Goal: Ask a question

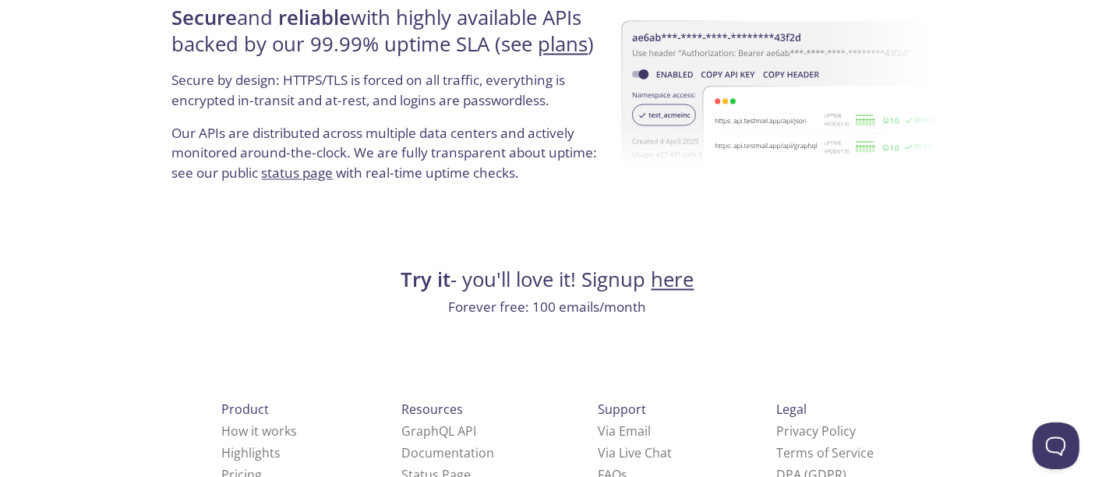
scroll to position [3085, 0]
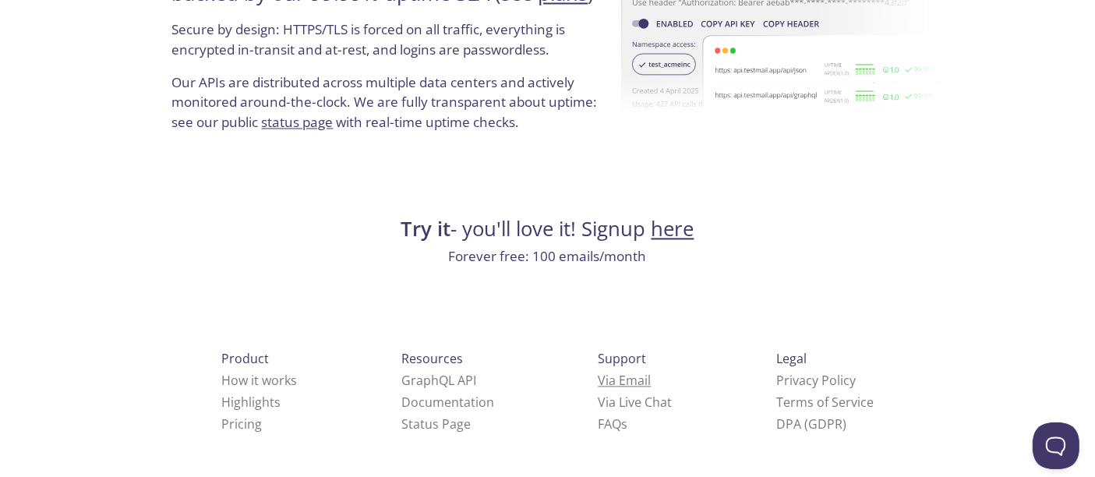
click at [598, 382] on link "Via Email" at bounding box center [624, 380] width 53 height 17
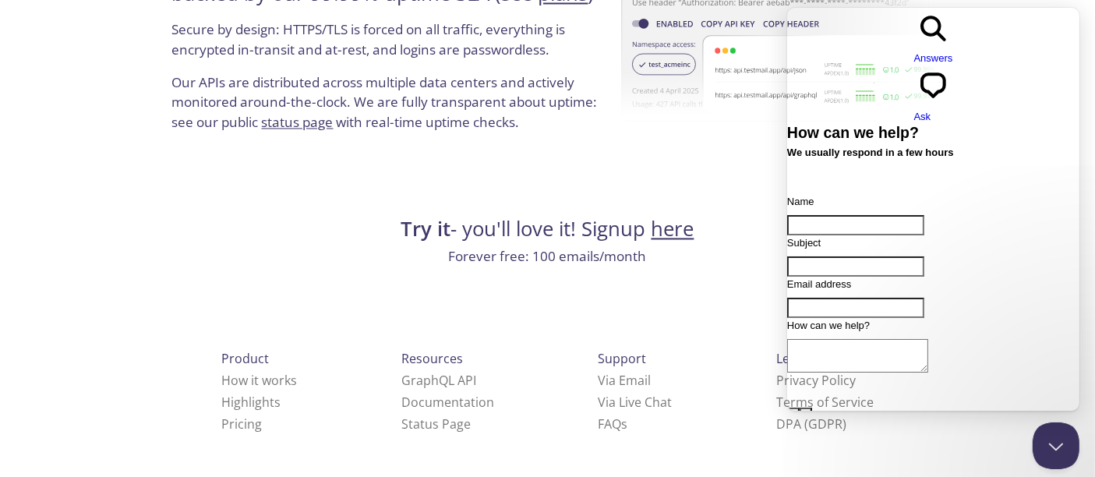
scroll to position [29, 0]
click at [598, 423] on link "FAQ s" at bounding box center [613, 423] width 30 height 17
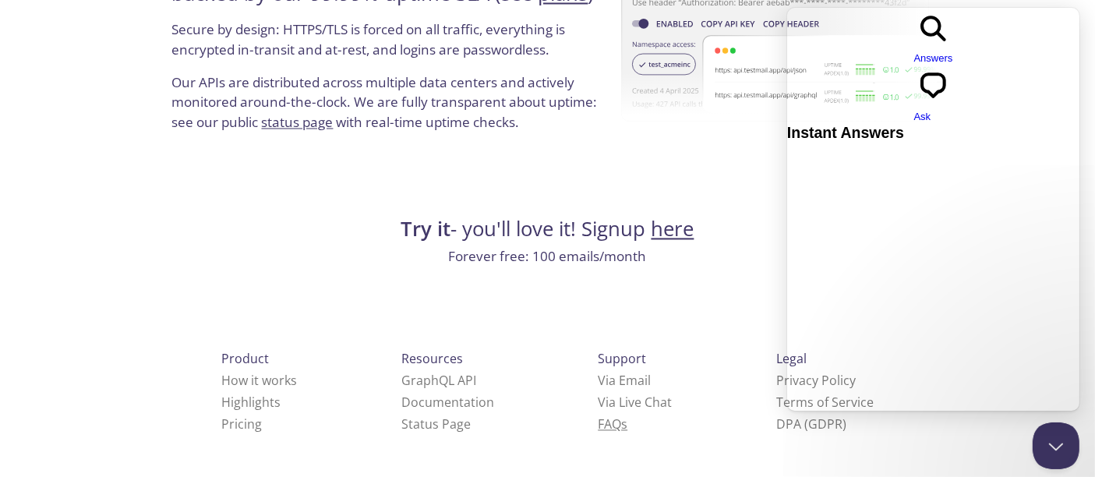
scroll to position [0, 0]
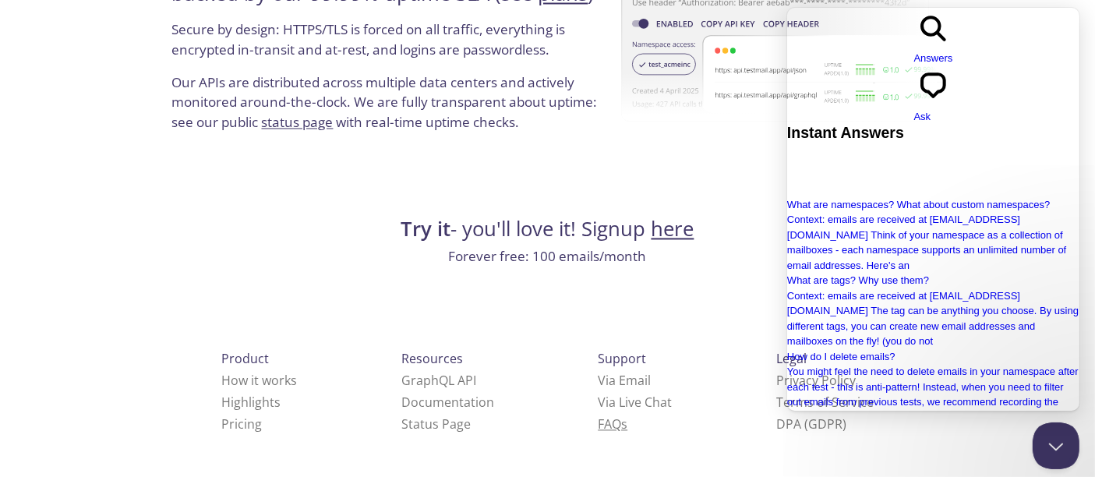
click at [598, 420] on link "FAQ s" at bounding box center [613, 423] width 30 height 17
click at [221, 425] on link "Pricing" at bounding box center [241, 423] width 41 height 17
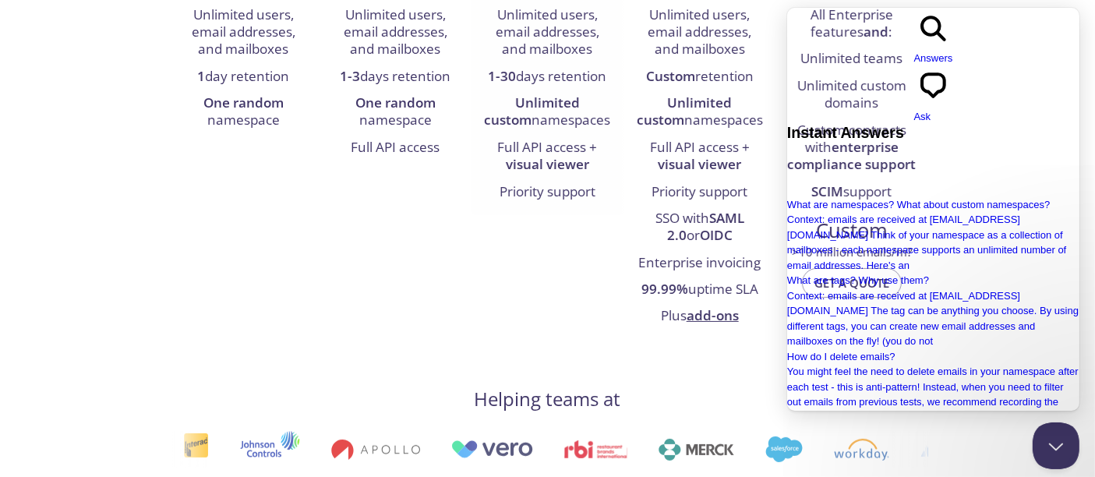
scroll to position [432, 0]
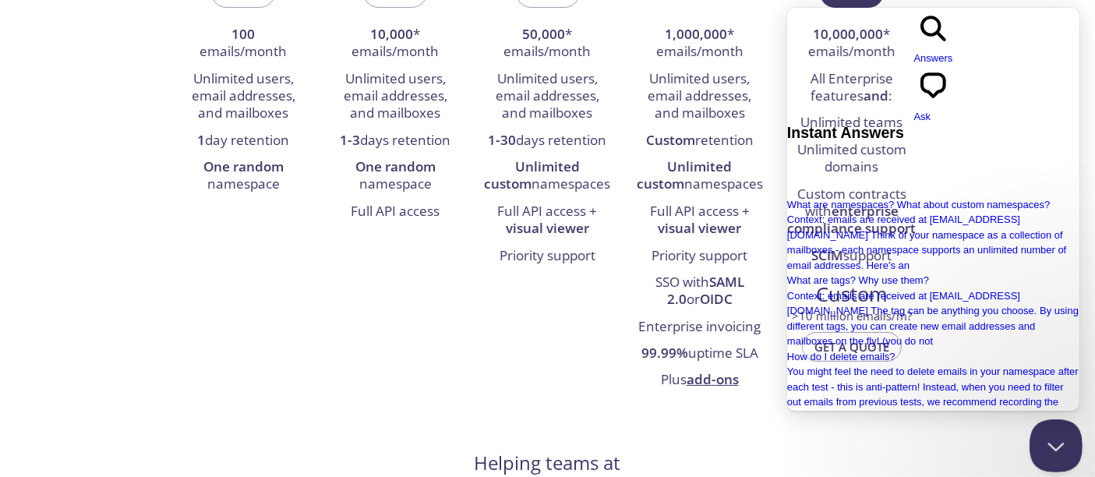
click at [1057, 445] on button "Close Beacon popover" at bounding box center [1052, 442] width 47 height 47
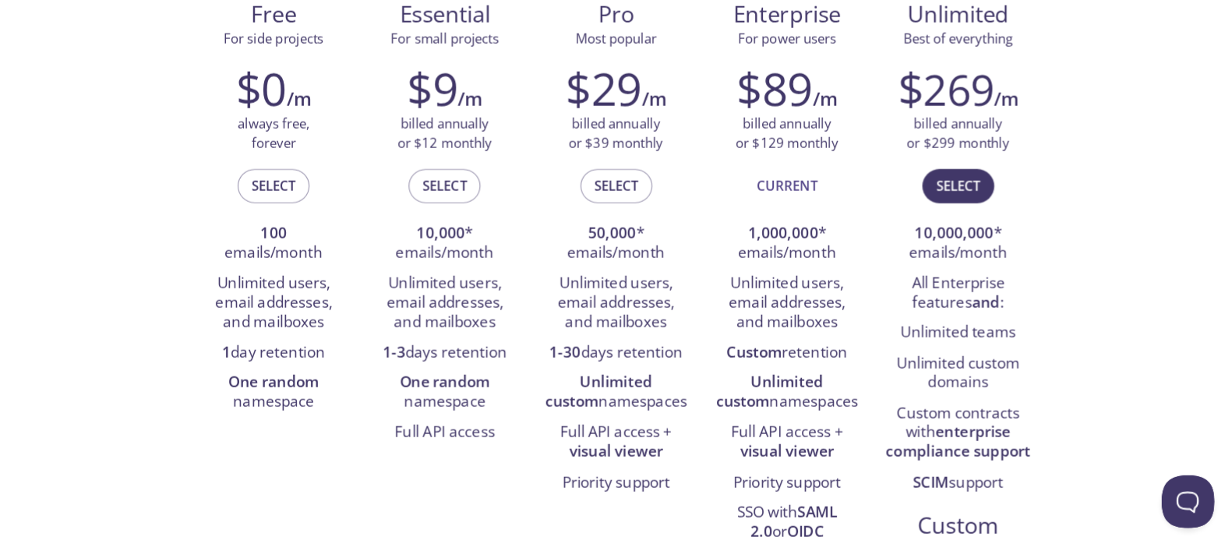
scroll to position [259, 0]
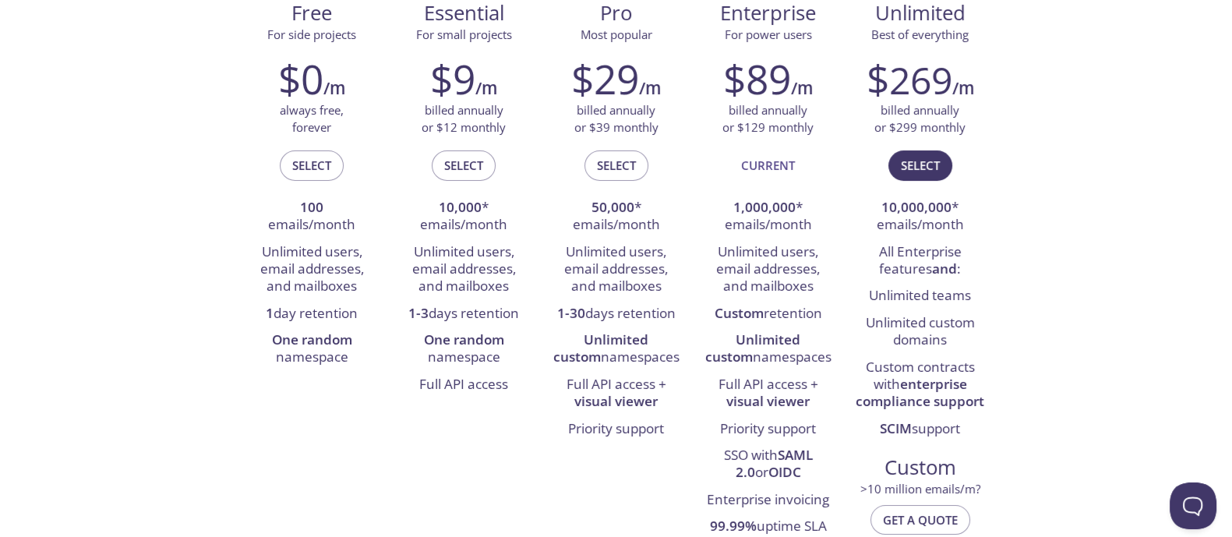
drag, startPoint x: 1107, startPoint y: 25, endPoint x: 259, endPoint y: 451, distance: 949.6
click at [259, 451] on div "Free For side projects $0 /m always free, forever Select 100 emails/month Unlim…" at bounding box center [616, 282] width 760 height 589
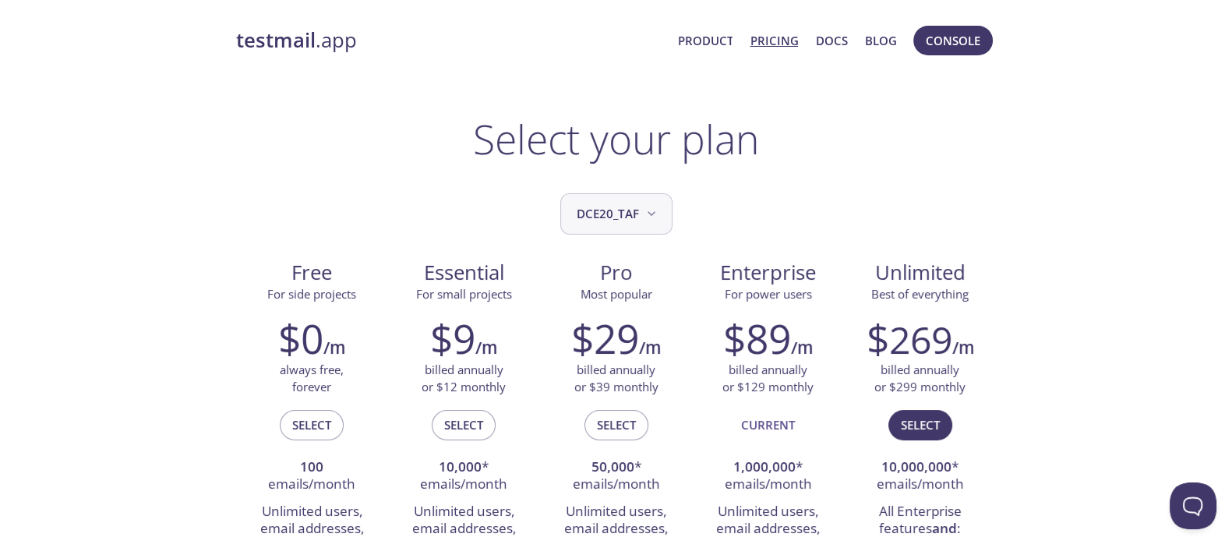
click at [642, 200] on button "DCE20_TAF" at bounding box center [616, 213] width 112 height 41
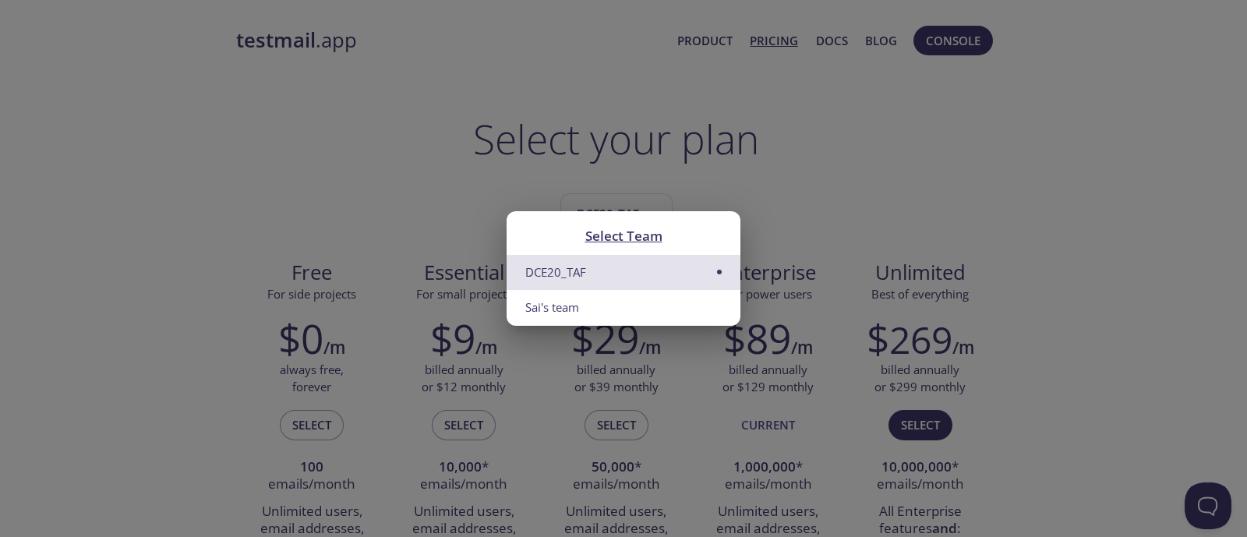
click at [337, 189] on div "Select Team DCE20_TAF Sai's team" at bounding box center [623, 268] width 1247 height 537
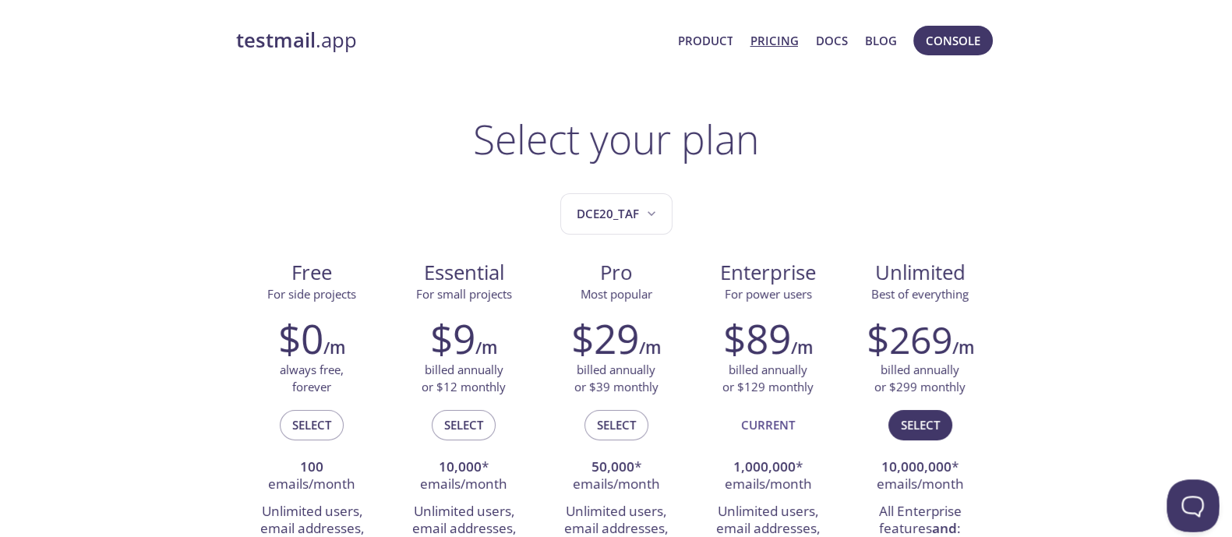
click at [1094, 476] on button "Open Beacon popover" at bounding box center [1189, 502] width 47 height 47
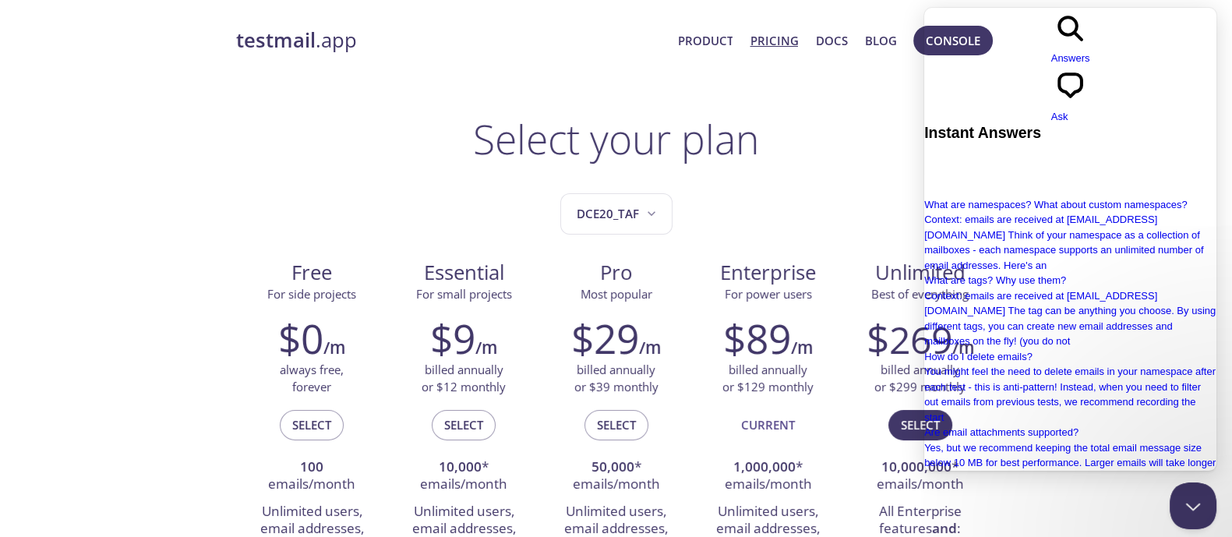
click at [1068, 111] on span "Ask" at bounding box center [1059, 117] width 17 height 12
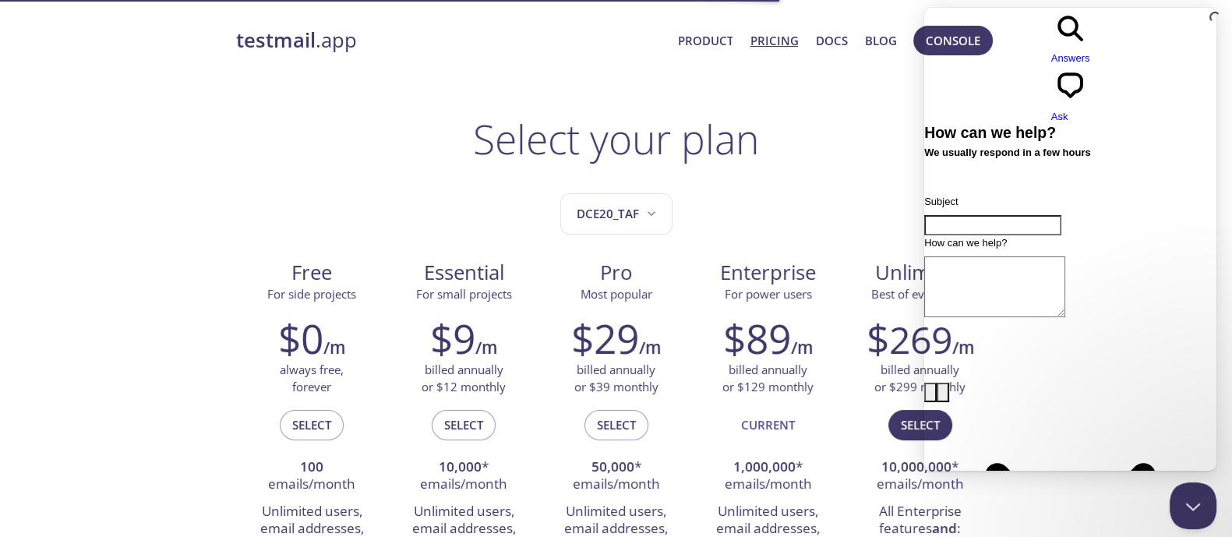
click at [1019, 215] on input "Subject" at bounding box center [992, 225] width 137 height 20
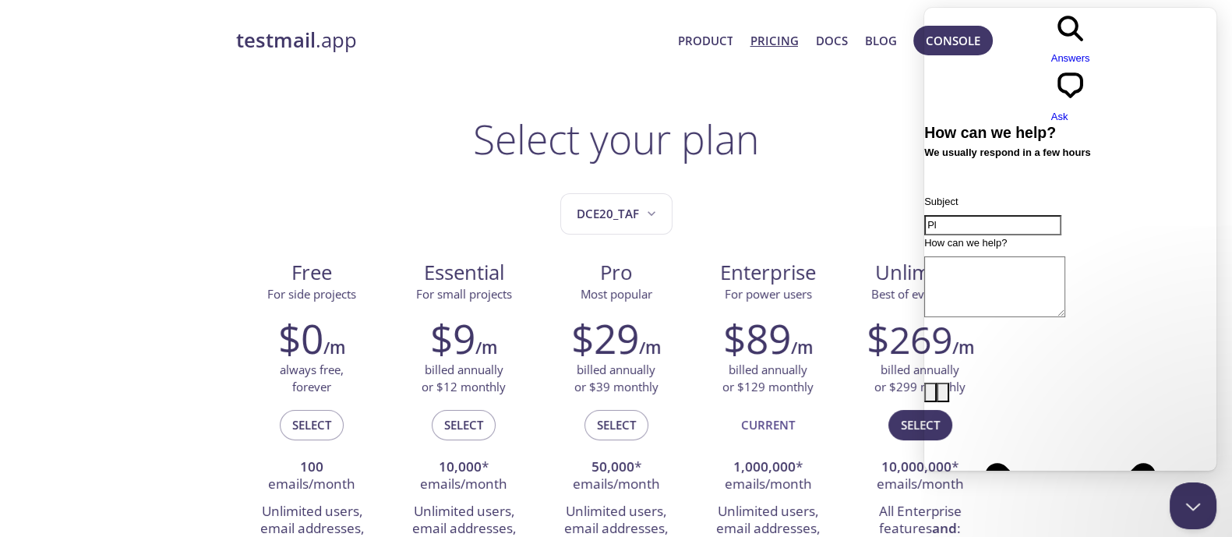
type input "P"
click at [1020, 256] on textarea "How can we help?" at bounding box center [994, 286] width 141 height 61
click at [1024, 215] on input "To know the PLan" at bounding box center [992, 225] width 137 height 20
type input "To know the Plan"
click at [1038, 256] on textarea "How can we help?" at bounding box center [994, 286] width 141 height 61
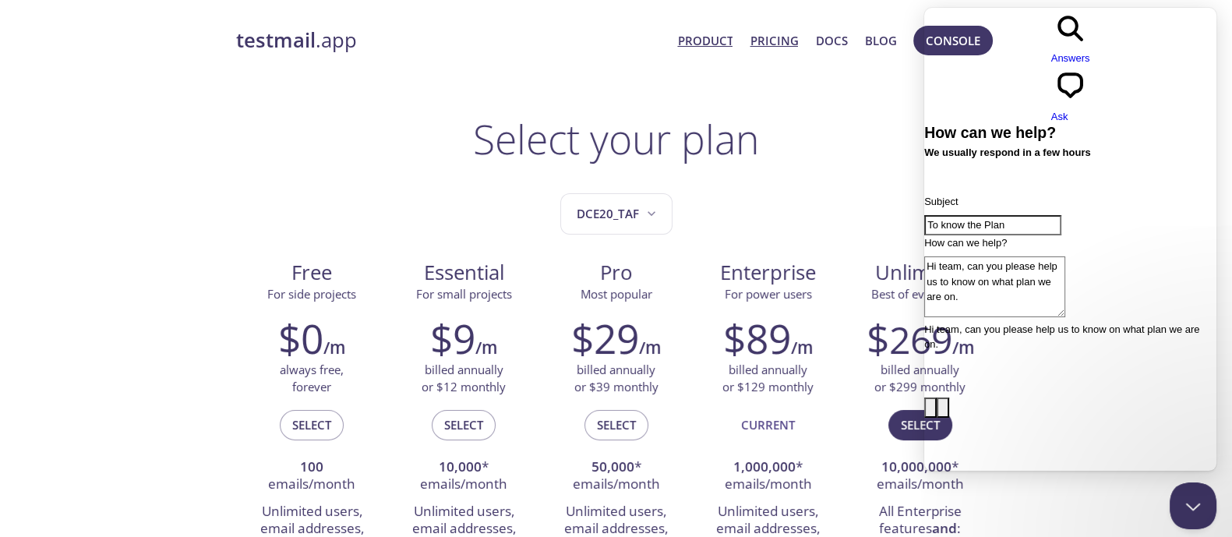
click at [693, 34] on link "Product" at bounding box center [704, 40] width 55 height 20
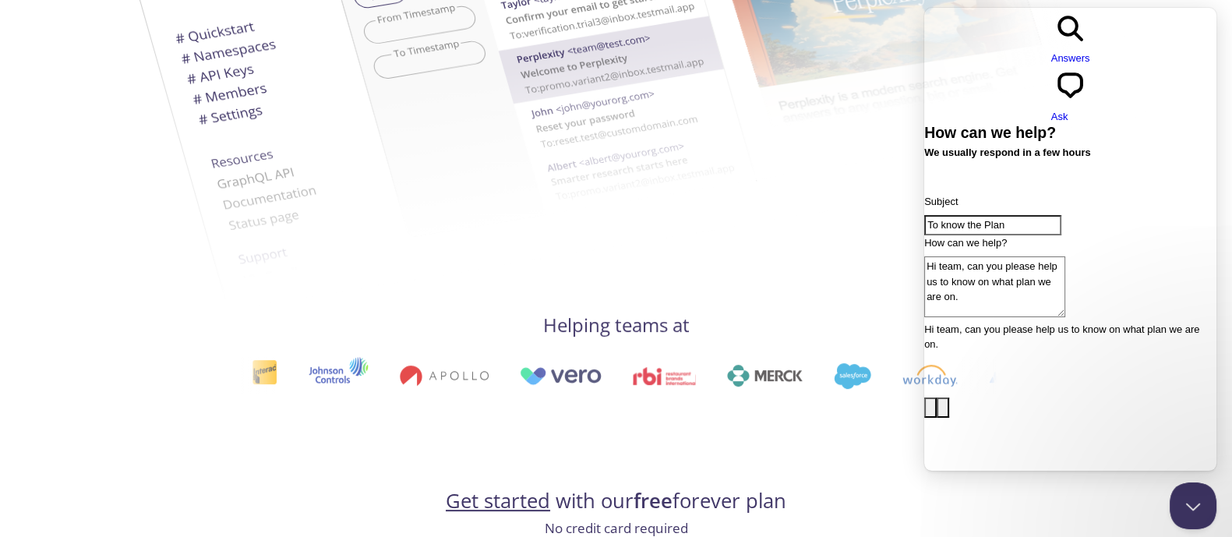
scroll to position [389, 0]
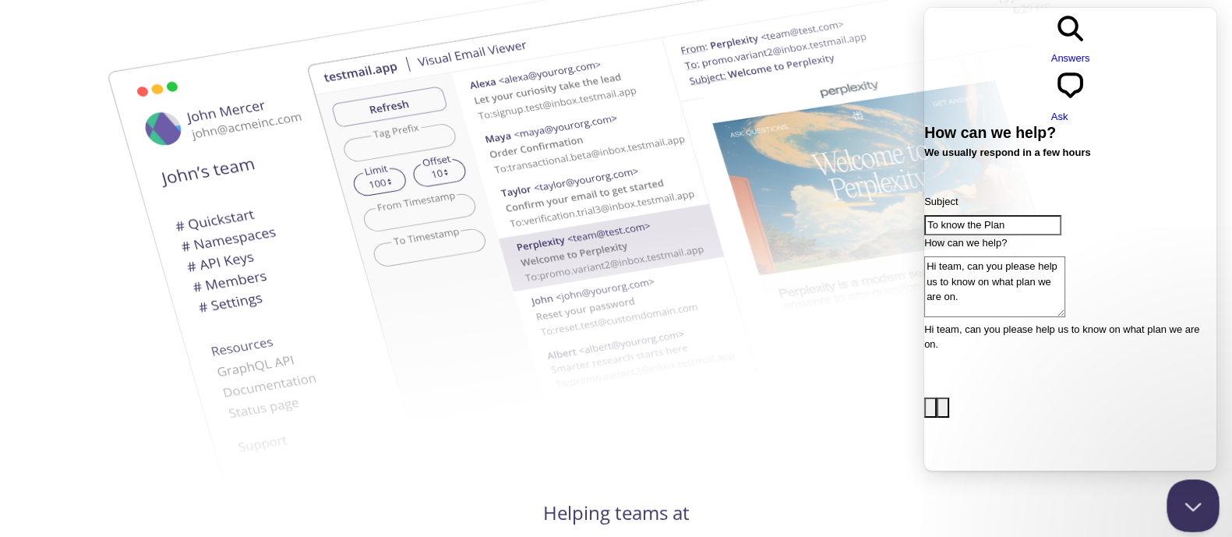
click at [1094, 476] on button "Close Beacon popover" at bounding box center [1189, 502] width 47 height 47
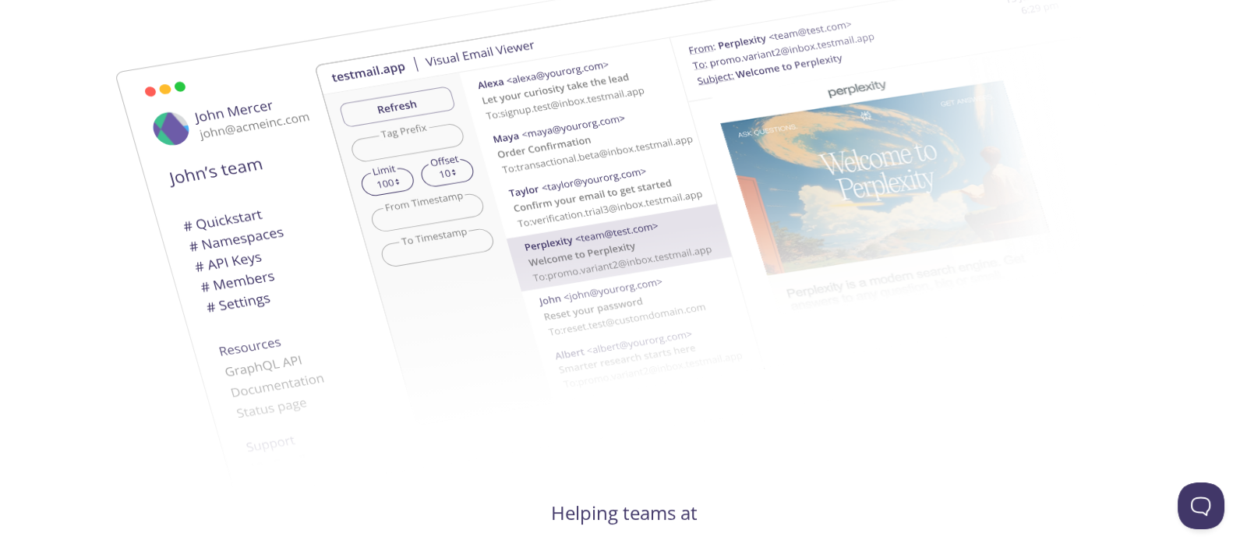
scroll to position [0, 0]
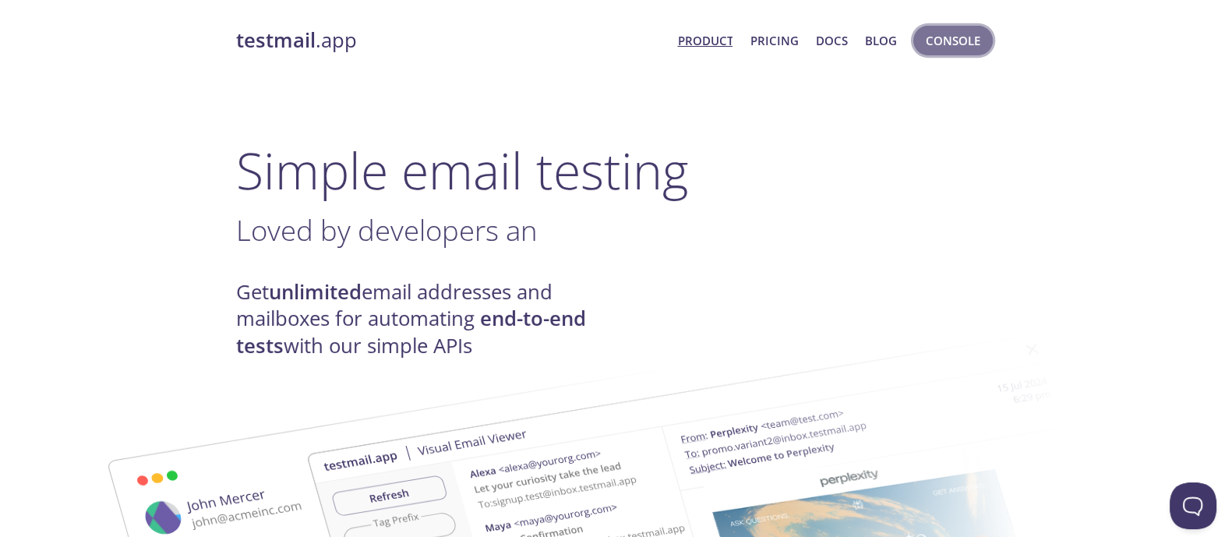
click at [958, 41] on span "Console" at bounding box center [953, 40] width 55 height 20
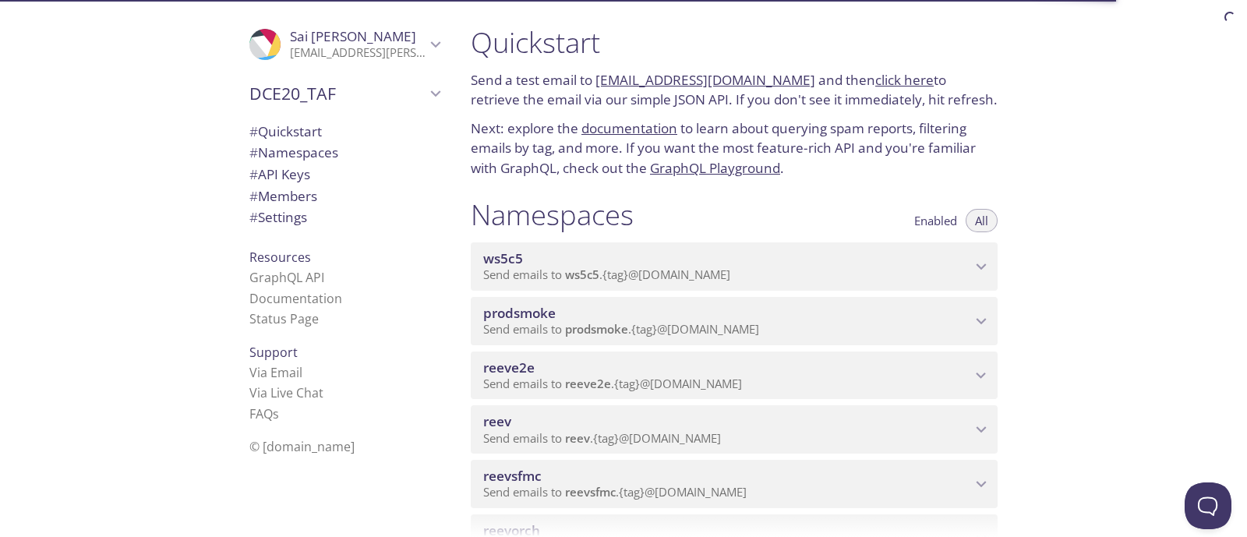
click at [379, 37] on span "[PERSON_NAME]" at bounding box center [358, 36] width 136 height 17
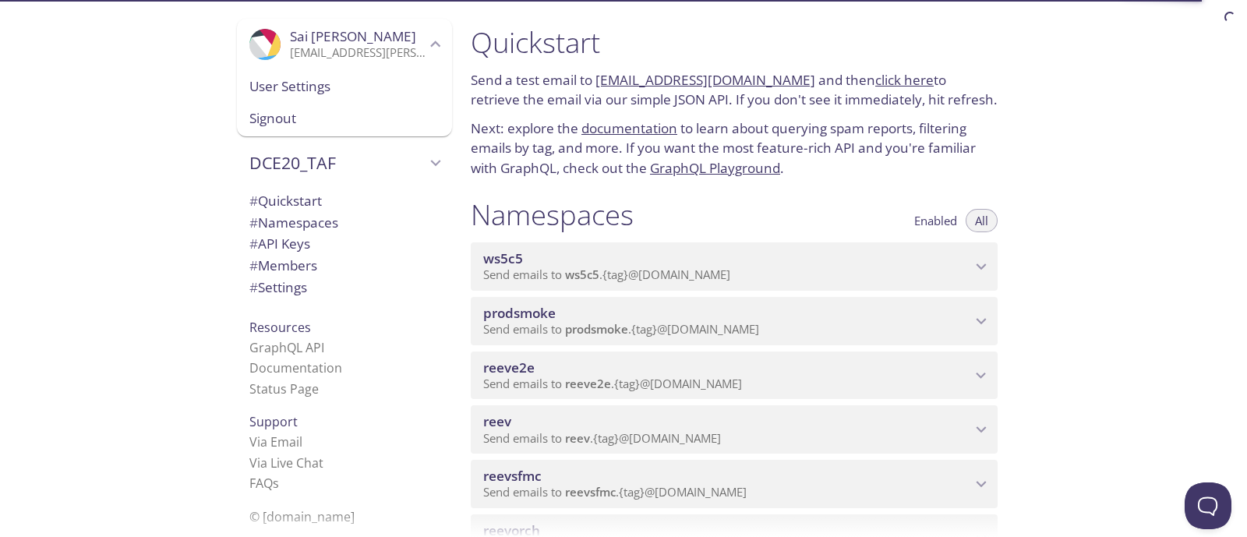
click at [113, 122] on div ".cls-1 { fill: #6d5ca8; } .cls-2 { fill: #3fc191; } .cls-3 { fill: #3b4752; } .…" at bounding box center [229, 268] width 458 height 537
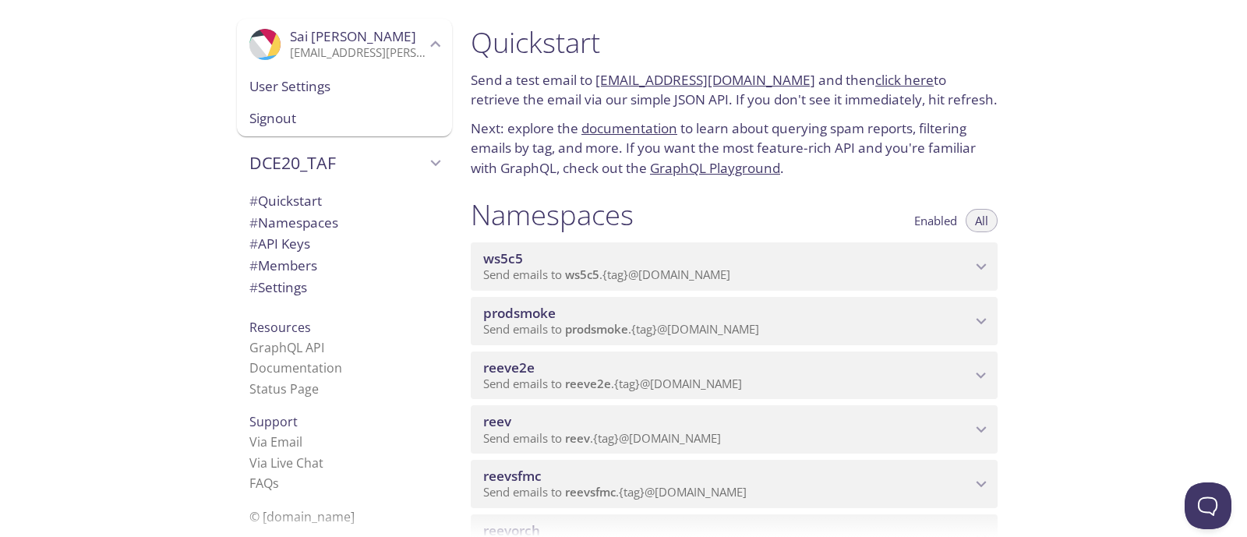
click at [87, 203] on div ".cls-1 { fill: #6d5ca8; } .cls-2 { fill: #3fc191; } .cls-3 { fill: #3b4752; } .…" at bounding box center [229, 268] width 458 height 537
click at [91, 302] on div ".cls-1 { fill: #6d5ca8; } .cls-2 { fill: #3fc191; } .cls-3 { fill: #3b4752; } .…" at bounding box center [229, 268] width 458 height 537
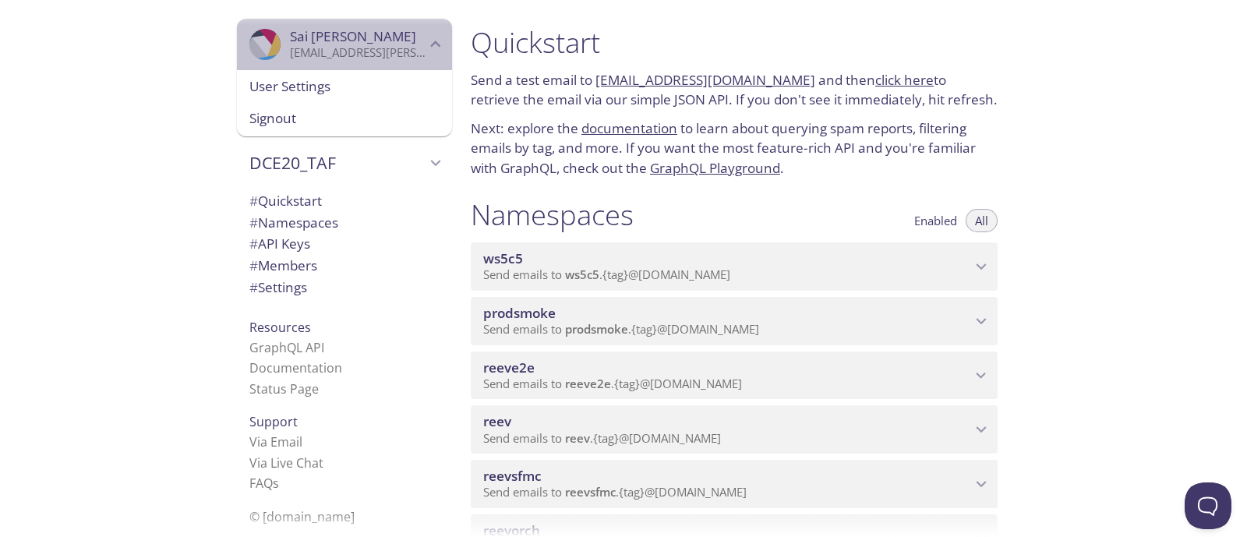
click at [425, 41] on icon "Sai Kodali" at bounding box center [435, 44] width 20 height 20
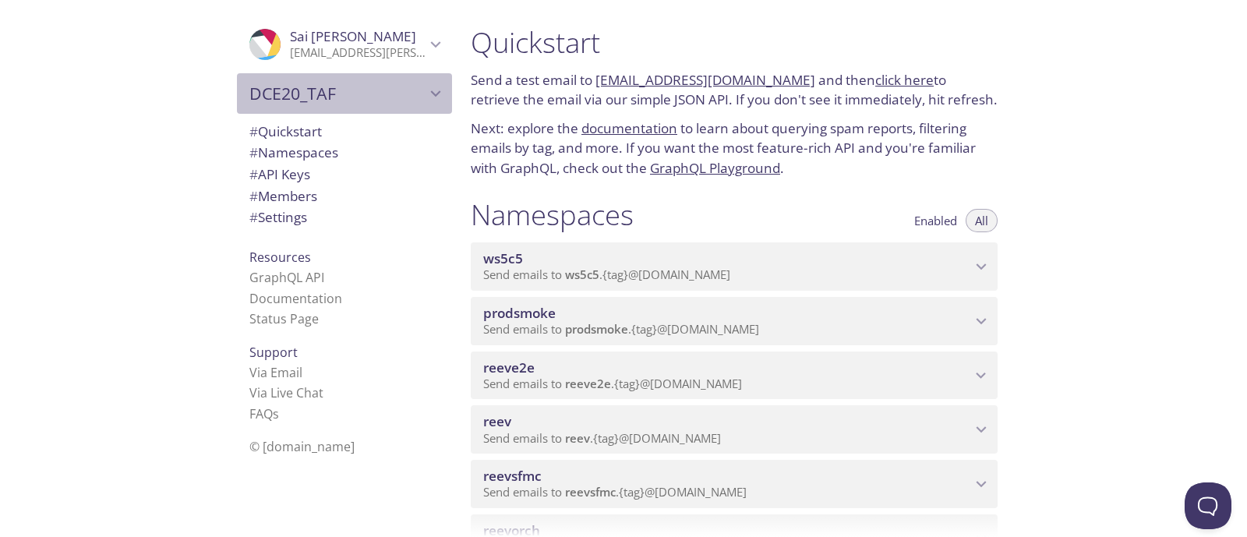
click at [429, 95] on icon "DCE20_TAF" at bounding box center [435, 93] width 20 height 20
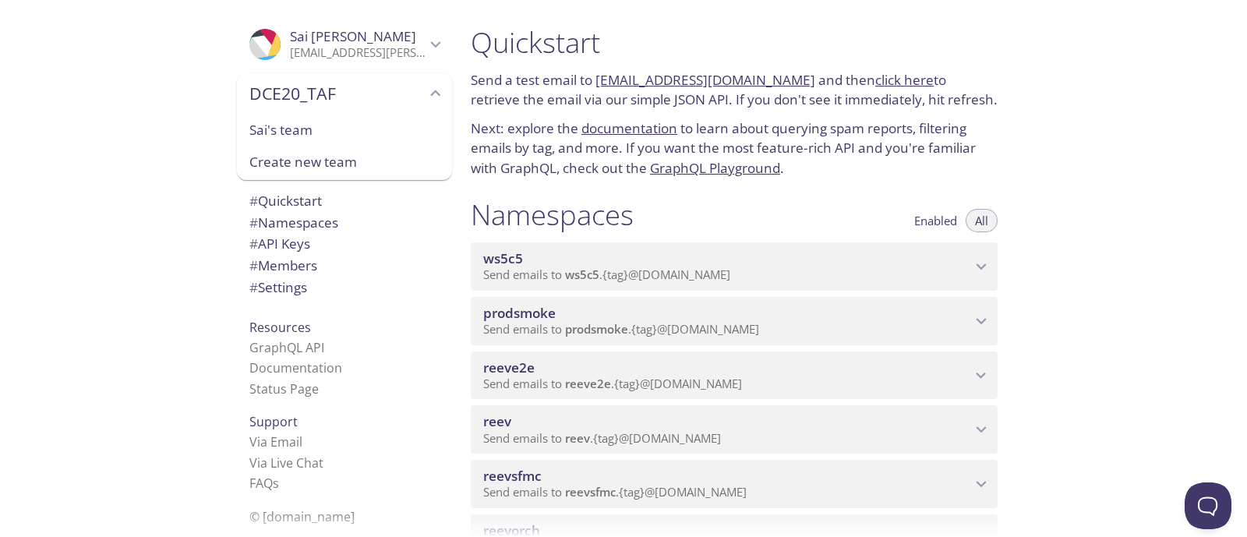
click at [46, 155] on div ".cls-1 { fill: #6d5ca8; } .cls-2 { fill: #3fc191; } .cls-3 { fill: #3b4752; } .…" at bounding box center [229, 268] width 458 height 537
click at [45, 263] on div ".cls-1 { fill: #6d5ca8; } .cls-2 { fill: #3fc191; } .cls-3 { fill: #3b4752; } .…" at bounding box center [229, 268] width 458 height 537
click at [36, 263] on div ".cls-1 { fill: #6d5ca8; } .cls-2 { fill: #3fc191; } .cls-3 { fill: #3b4752; } .…" at bounding box center [229, 268] width 458 height 537
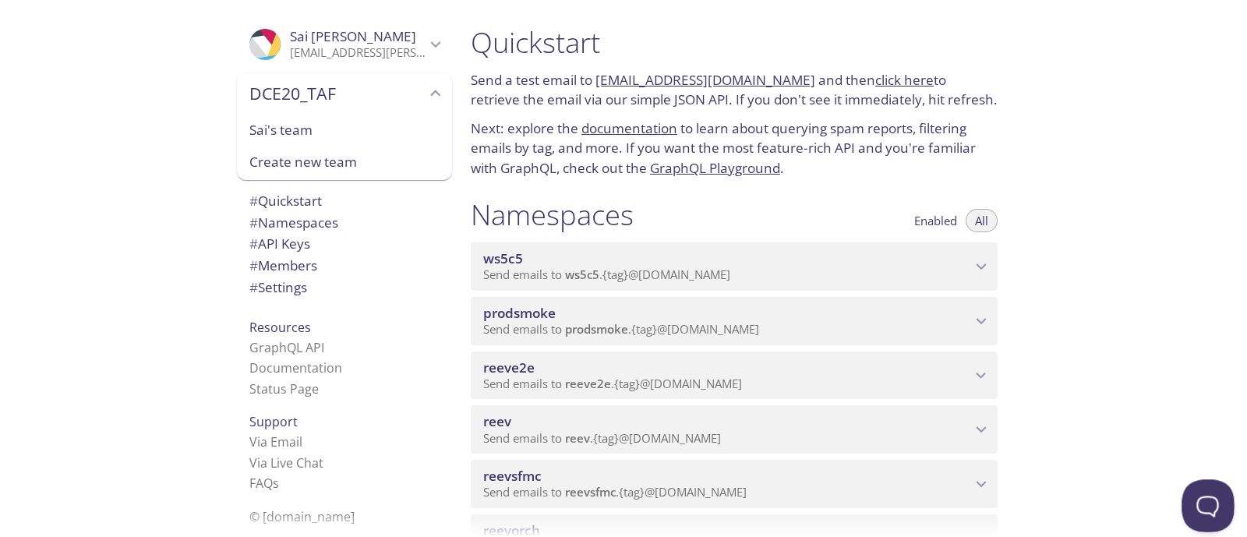
click at [1094, 476] on button "Open Beacon popover" at bounding box center [1204, 502] width 47 height 47
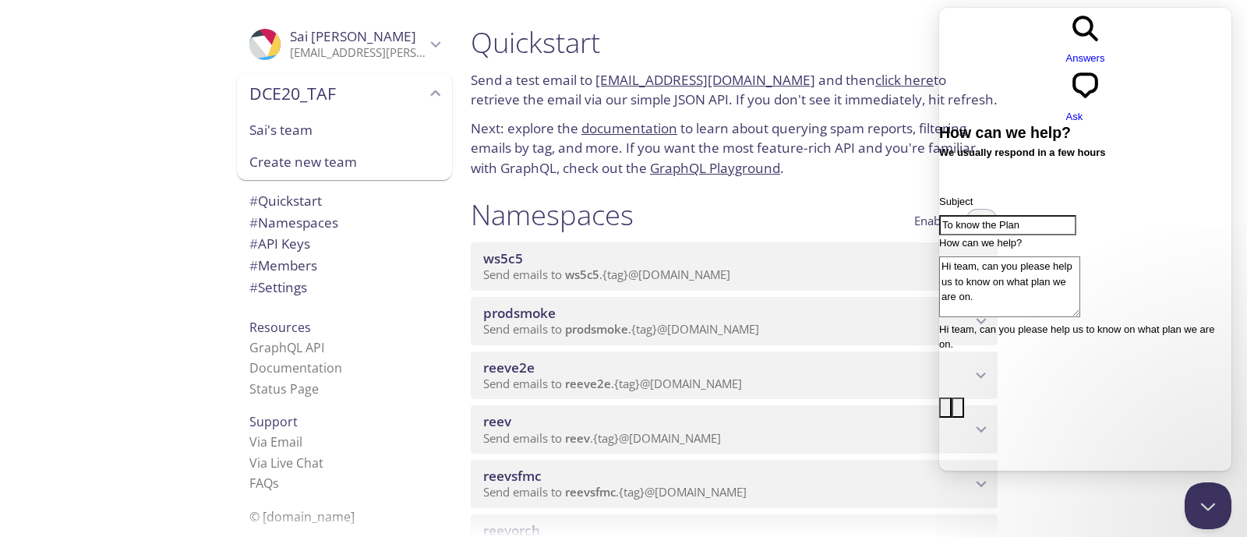
click at [1056, 256] on textarea "Hi team, can you please help us to know on what plan we are on." at bounding box center [1009, 286] width 141 height 61
type textarea "Hi team, can you please help us to know on what plan we are on. It i"
drag, startPoint x: 1106, startPoint y: 155, endPoint x: 1820, endPoint y: 174, distance: 714.8
click at [939, 166] on html "search-medium Answers chat-square Ask How can we help? We usually respond in a …" at bounding box center [1085, 314] width 292 height 612
click at [1076, 215] on input "To know the Plan" at bounding box center [1007, 225] width 137 height 20
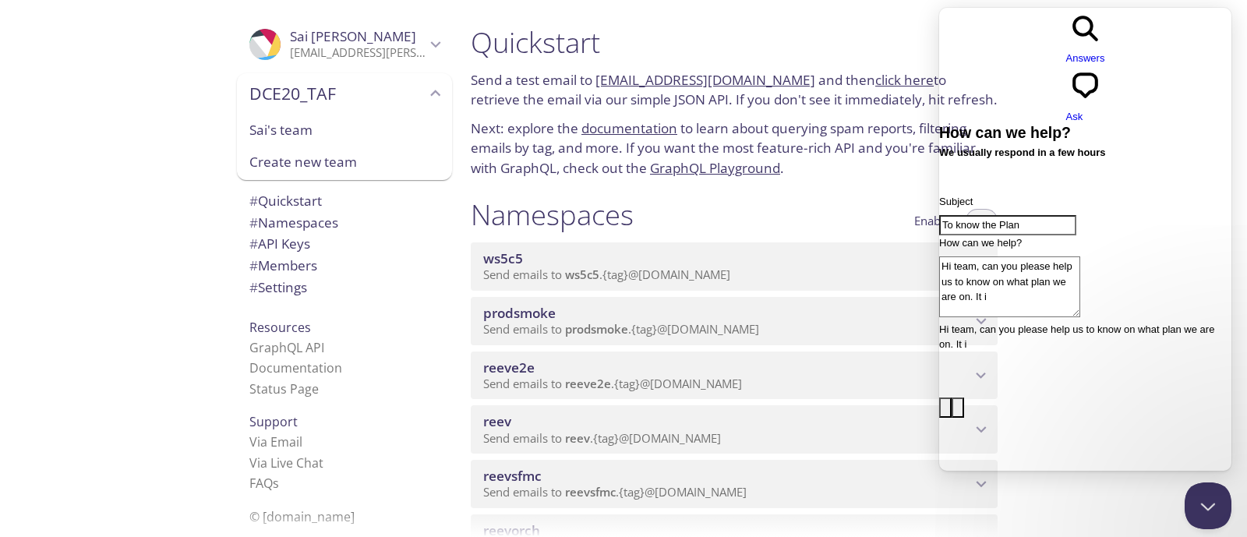
drag, startPoint x: 1118, startPoint y: 163, endPoint x: 1852, endPoint y: 170, distance: 734.0
click at [939, 162] on html "search-medium Answers chat-square Ask How can we help? We usually respond in a …" at bounding box center [1085, 314] width 292 height 612
click at [1022, 215] on input "Priority Sipport" at bounding box center [1007, 225] width 137 height 20
type input "Priority Support"
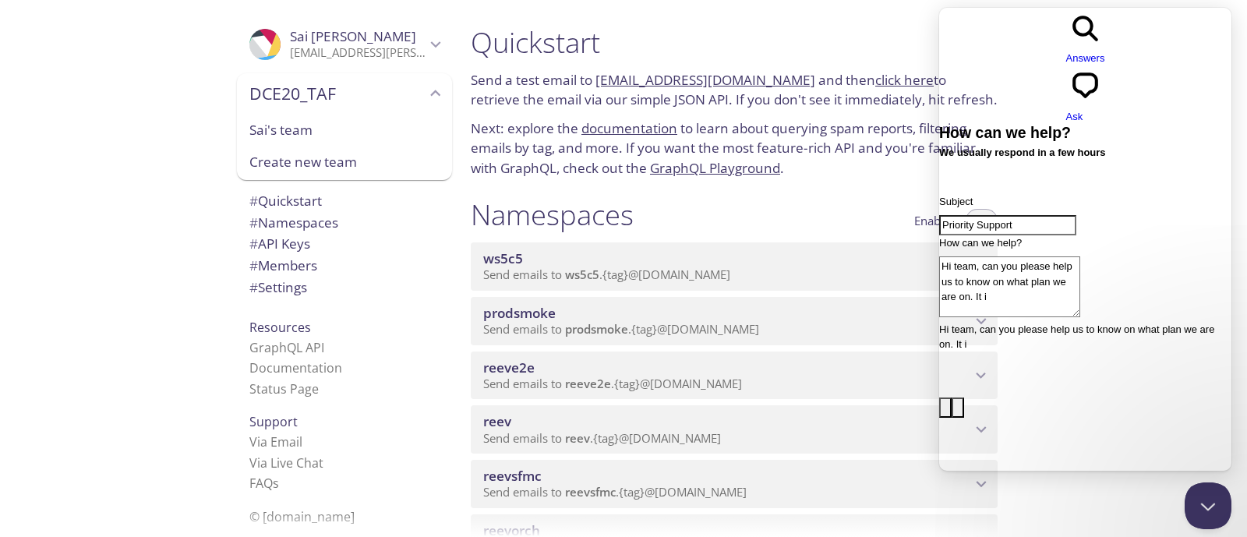
drag, startPoint x: 1169, startPoint y: 224, endPoint x: 1169, endPoint y: 246, distance: 22.6
click at [1080, 256] on textarea "Hi team, can you please help us to know on what plan we are on. It i" at bounding box center [1009, 286] width 141 height 61
drag, startPoint x: 1156, startPoint y: 228, endPoint x: 1158, endPoint y: 256, distance: 28.9
click at [1080, 256] on textarea "Hi team, can you please help us to know on what plan we are on. It i" at bounding box center [1009, 286] width 141 height 61
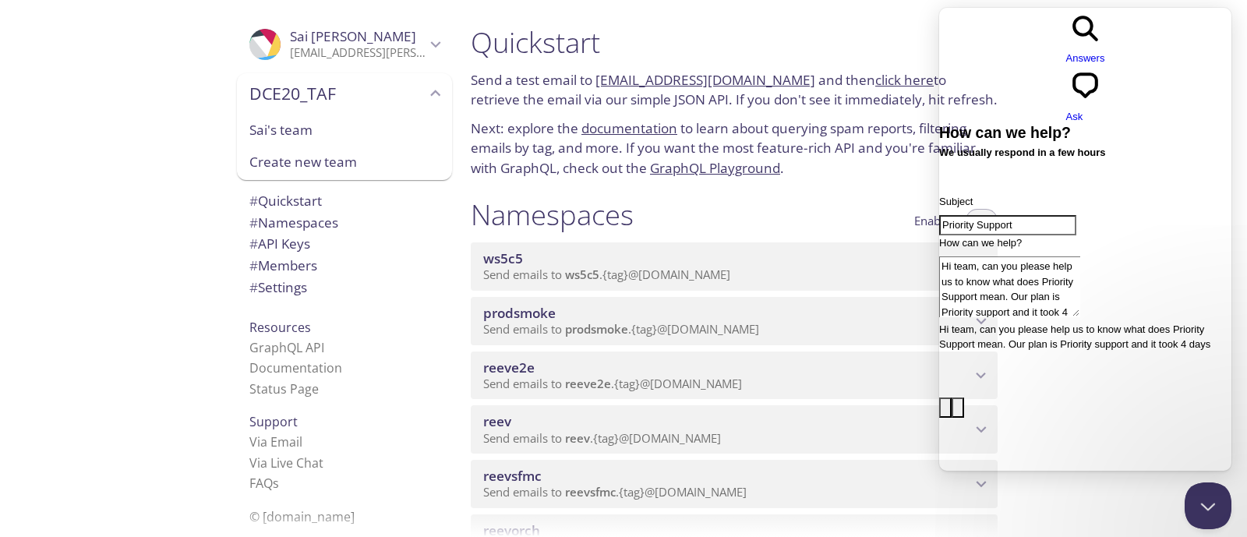
click at [1080, 261] on textarea "Hi team, can you please help us to know what does Priority Support mean. Our pl…" at bounding box center [1009, 286] width 141 height 61
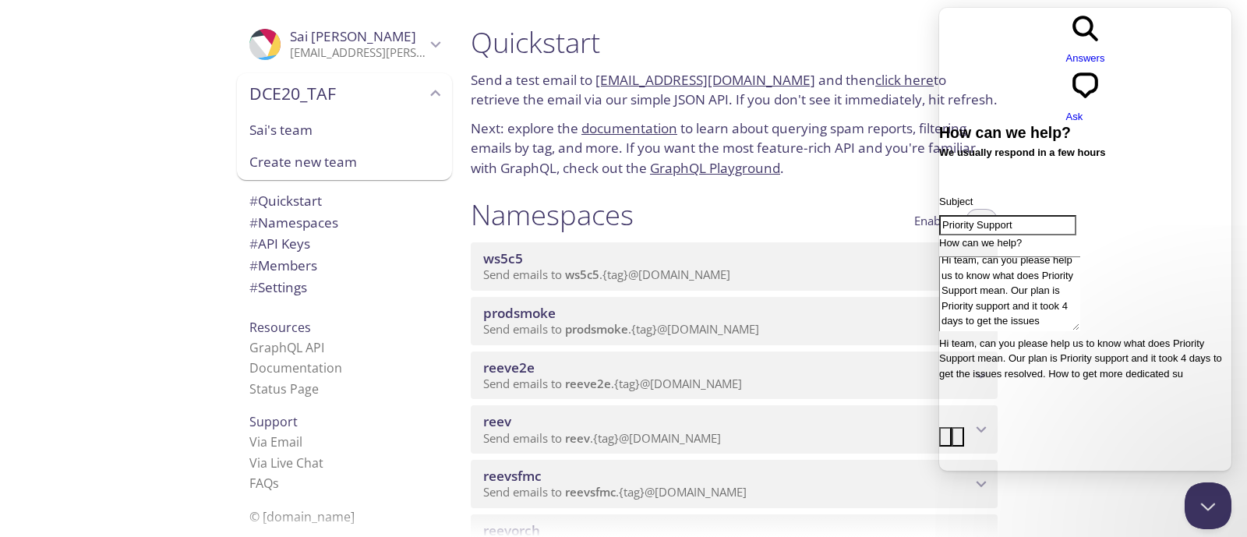
scroll to position [11, 0]
click at [1017, 256] on textarea "Hi team, can you please help us to know what does Priority Support mean. Our pl…" at bounding box center [1009, 293] width 141 height 75
click at [1014, 256] on textarea "Hi team, can you please help us to know what does Priority Support mean. Our pl…" at bounding box center [1009, 293] width 141 height 75
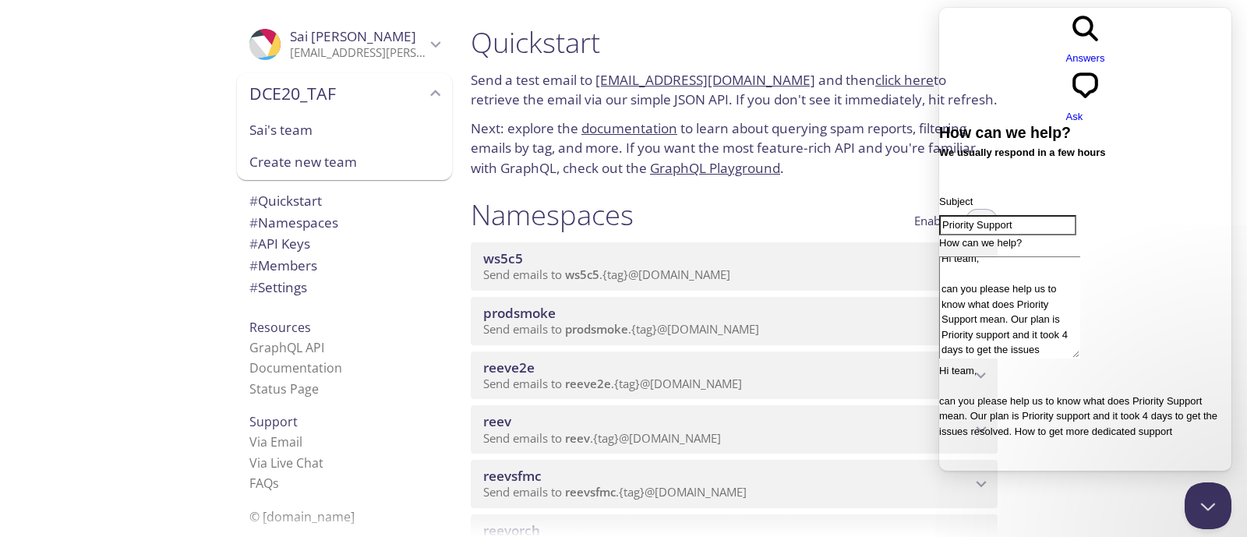
scroll to position [10, 0]
click at [1080, 288] on textarea "Hi team, can you please help us to know what does Priority Support mean. Our pl…" at bounding box center [1009, 307] width 141 height 102
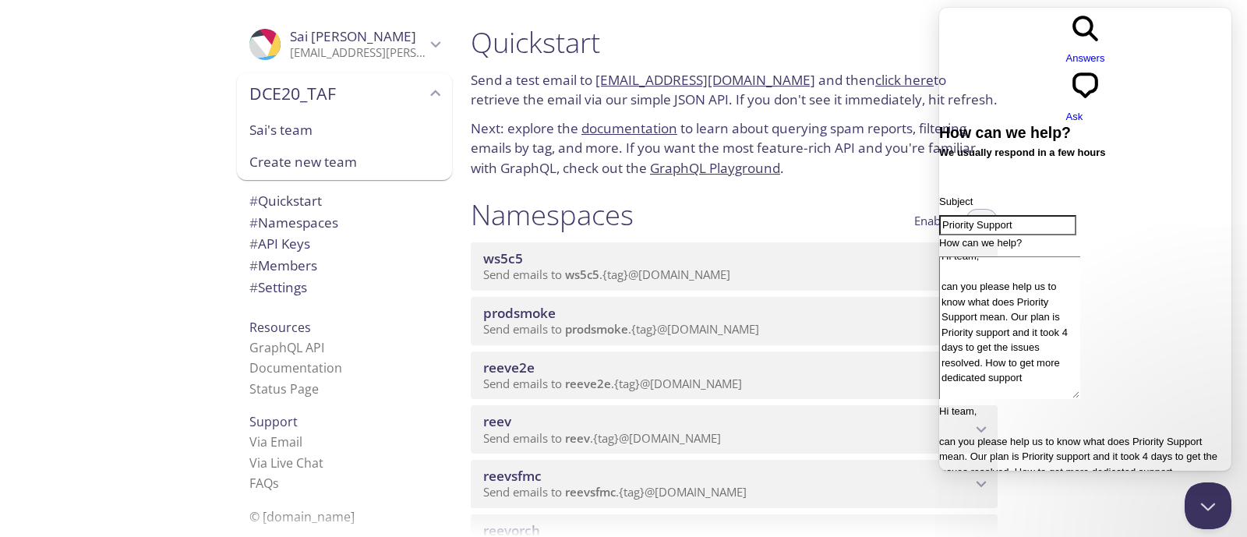
type textarea "Hi team, can you please help us to know what does Priority Support mean. Our pl…"
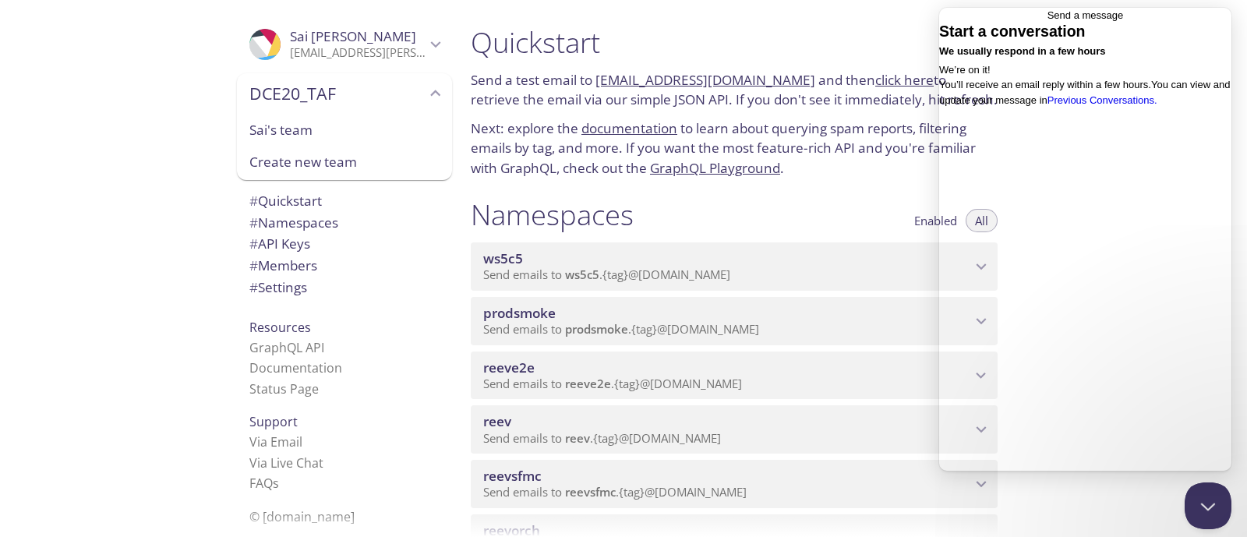
click at [47, 246] on div ".cls-1 { fill: #6d5ca8; } .cls-2 { fill: #3fc191; } .cls-3 { fill: #3b4752; } .…" at bounding box center [229, 268] width 458 height 537
click at [1092, 106] on link "Previous Conversations ." at bounding box center [1102, 100] width 110 height 12
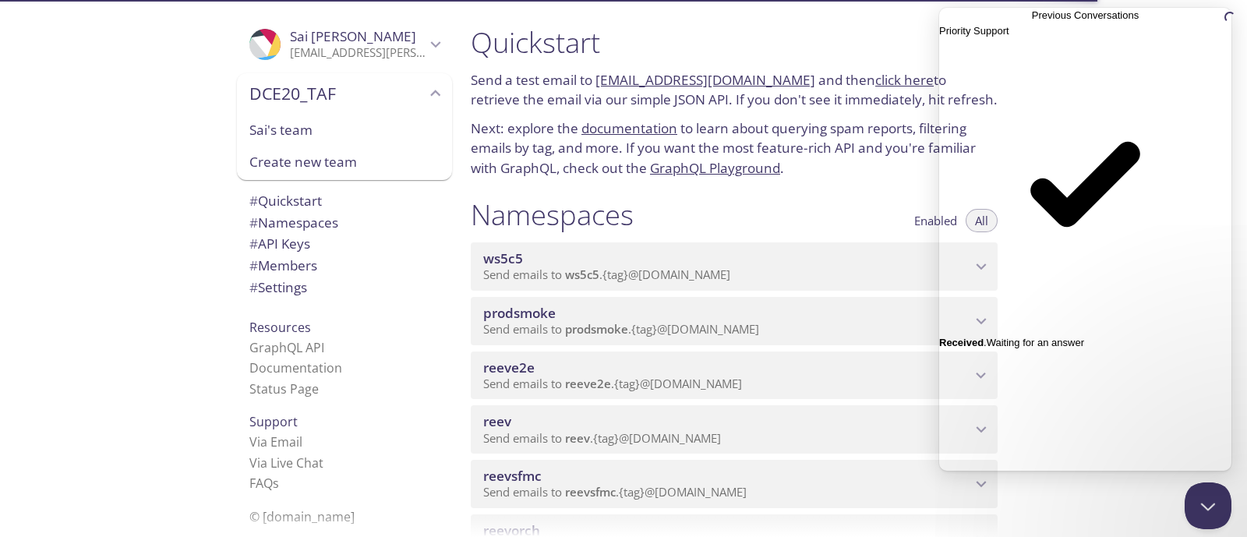
click at [983, 337] on strong "Received" at bounding box center [961, 343] width 44 height 12
